Goal: Find contact information: Find contact information

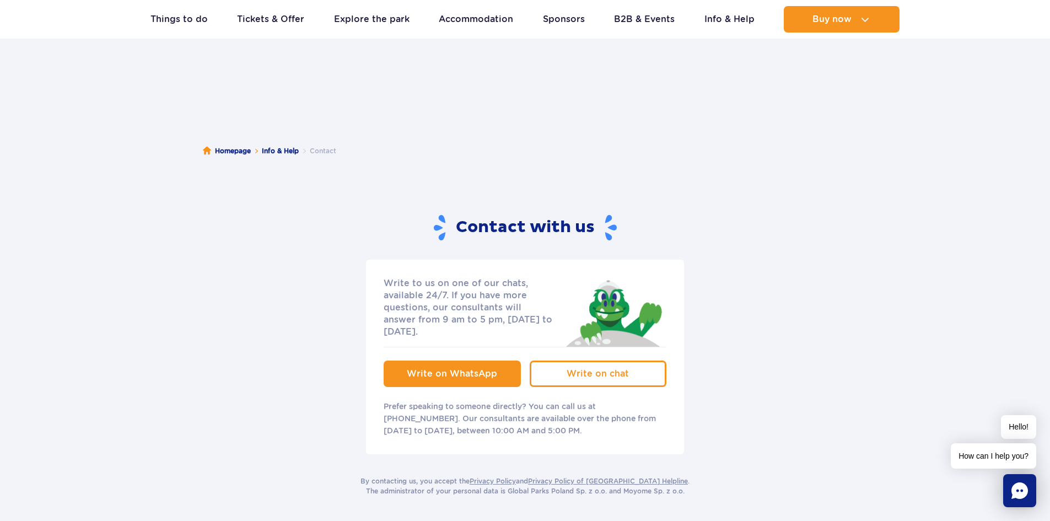
scroll to position [110, 0]
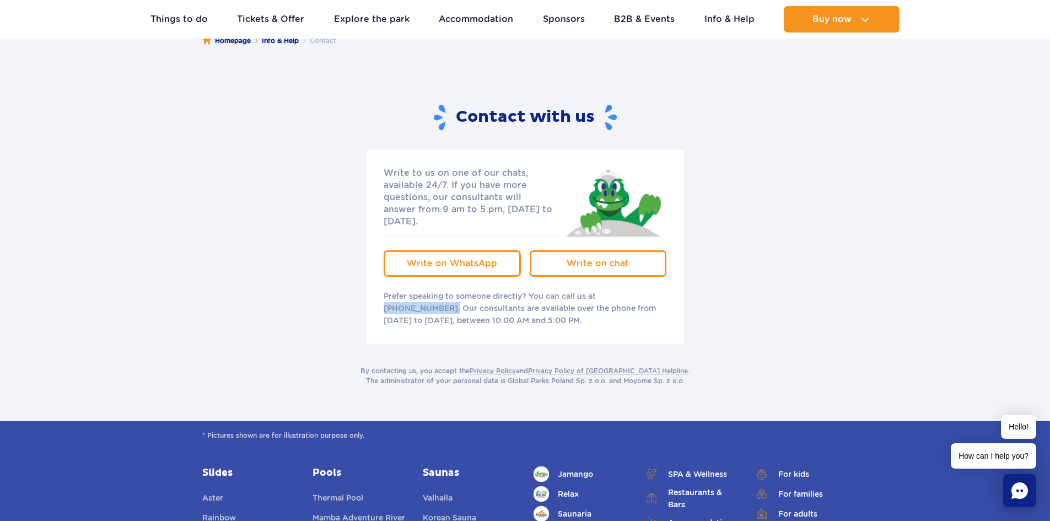
drag, startPoint x: 601, startPoint y: 285, endPoint x: 663, endPoint y: 287, distance: 62.3
click at [663, 290] on p "Prefer speaking to someone directly? You can call us at [PHONE_NUMBER]. Our con…" at bounding box center [525, 308] width 283 height 36
copy p "[PHONE_NUMBER]"
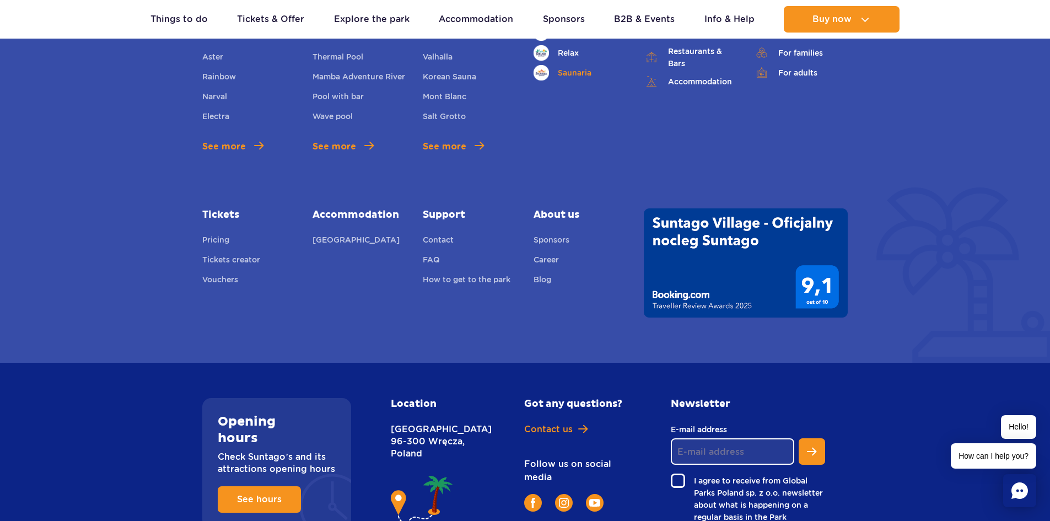
scroll to position [637, 0]
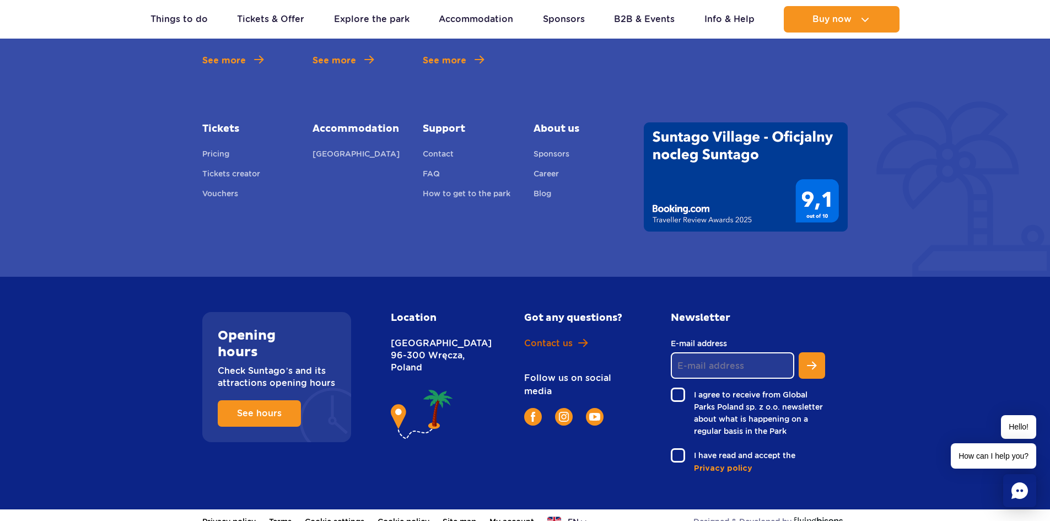
click at [564, 337] on span "Contact us" at bounding box center [548, 343] width 49 height 12
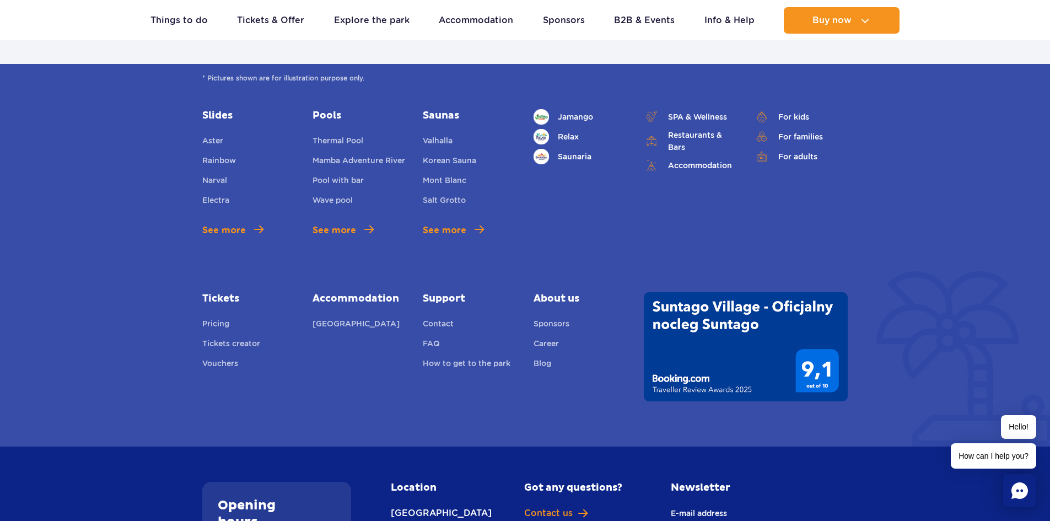
scroll to position [4067, 0]
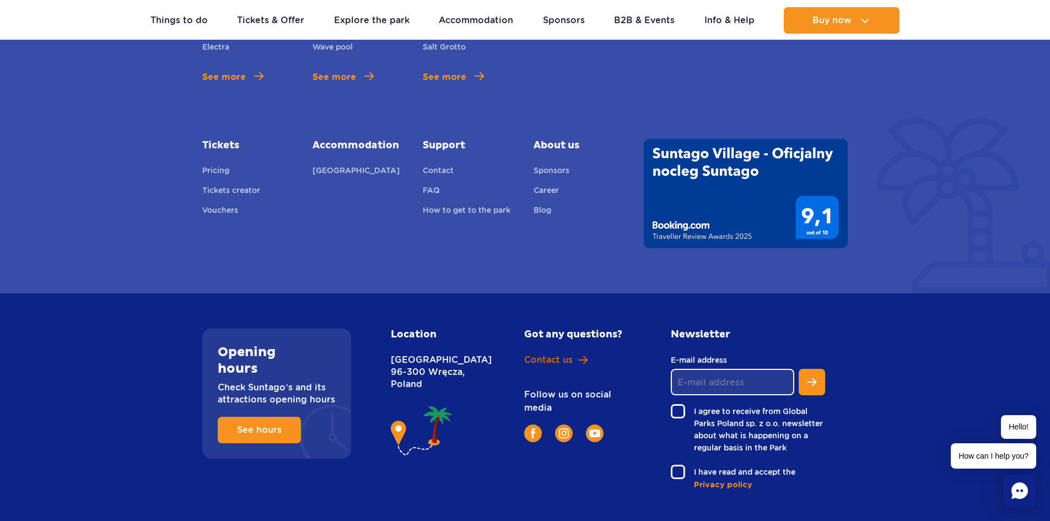
click at [551, 354] on span "Contact us" at bounding box center [548, 360] width 49 height 12
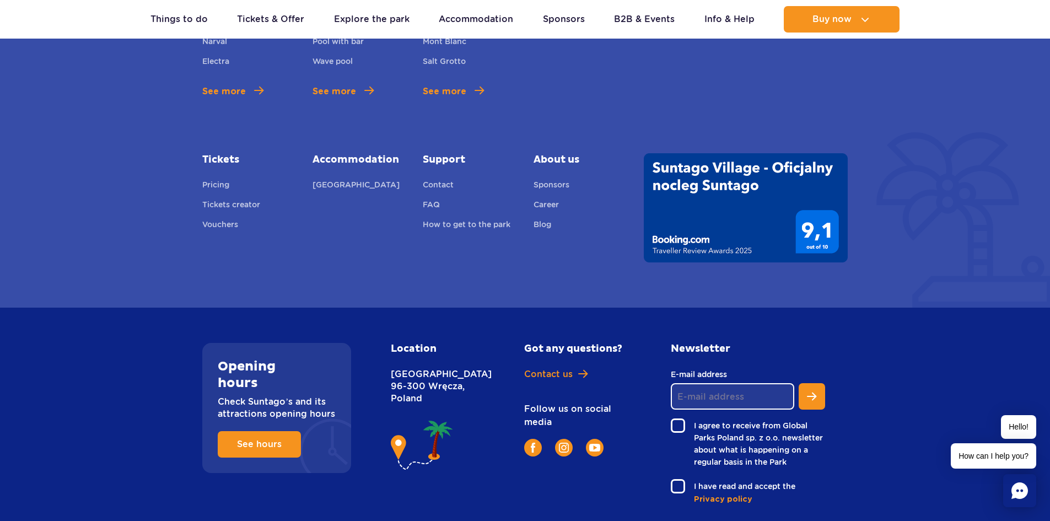
scroll to position [637, 0]
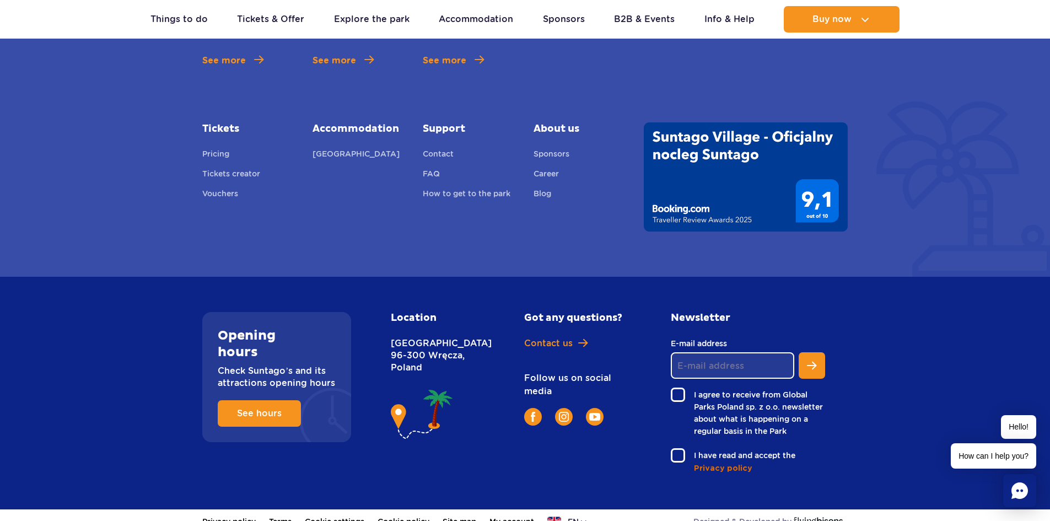
click at [723, 463] on span "Privacy policy" at bounding box center [723, 468] width 58 height 11
click at [434, 357] on p "Nowy Świat 1 Street 96-300 Wręcza, Poland" at bounding box center [433, 355] width 85 height 36
copy p "Wręcza"
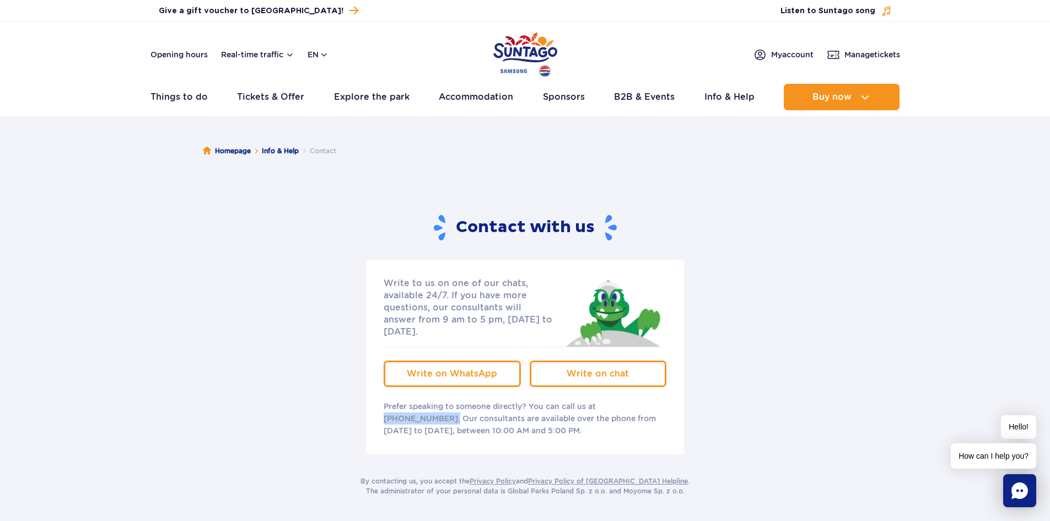
drag, startPoint x: 600, startPoint y: 394, endPoint x: 665, endPoint y: 397, distance: 64.6
click at [665, 400] on p "Prefer speaking to someone directly? You can call us at [PHONE_NUMBER]. Our con…" at bounding box center [525, 418] width 283 height 36
copy p "[PHONE_NUMBER]"
click at [260, 234] on div "Contact with us" at bounding box center [525, 228] width 646 height 28
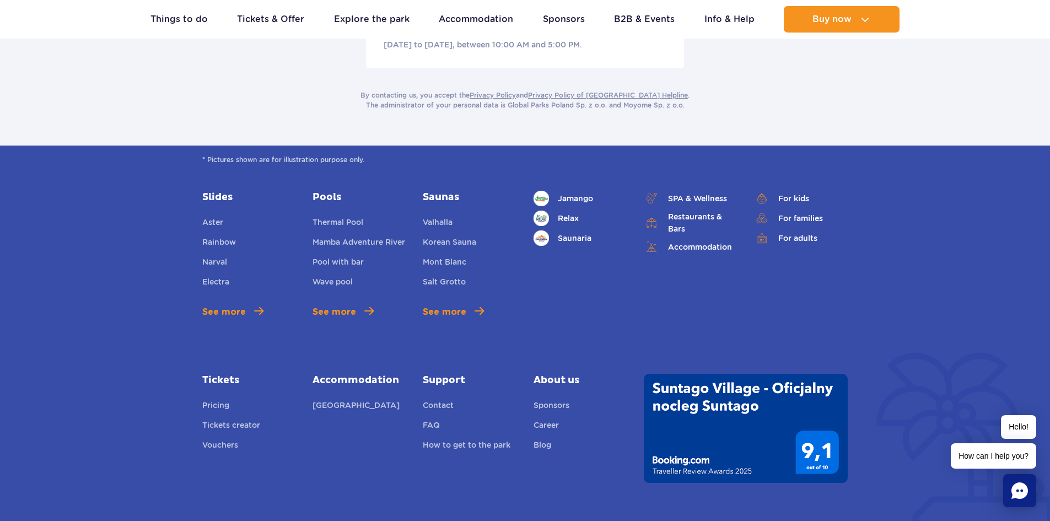
scroll to position [441, 0]
